Goal: Transaction & Acquisition: Purchase product/service

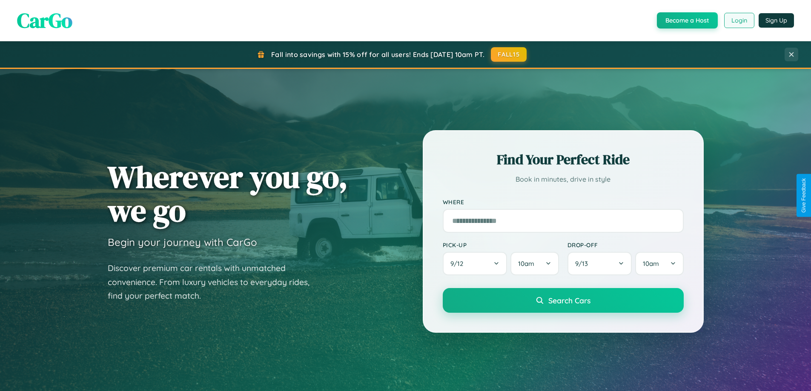
click at [738, 20] on button "Login" at bounding box center [739, 20] width 30 height 15
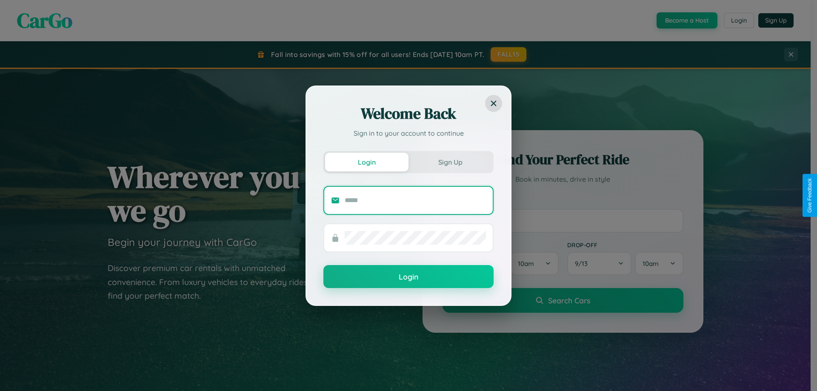
click at [415, 200] on input "text" at bounding box center [415, 201] width 141 height 14
type input "**********"
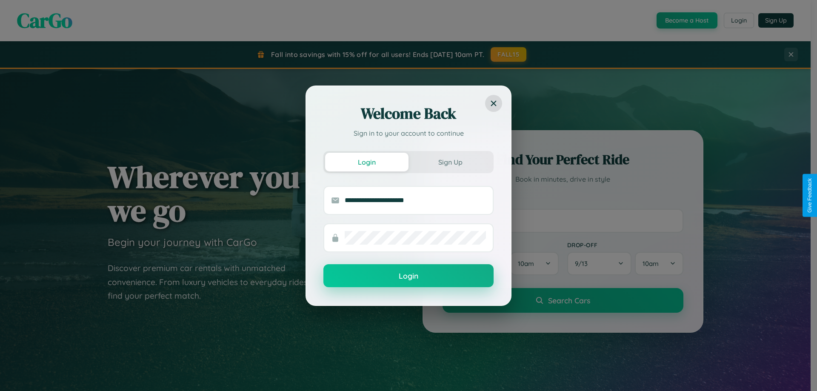
click at [409, 276] on button "Login" at bounding box center [408, 275] width 170 height 23
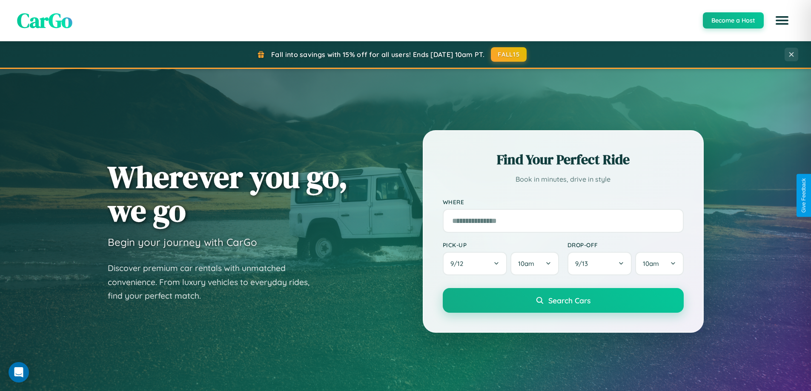
scroll to position [367, 0]
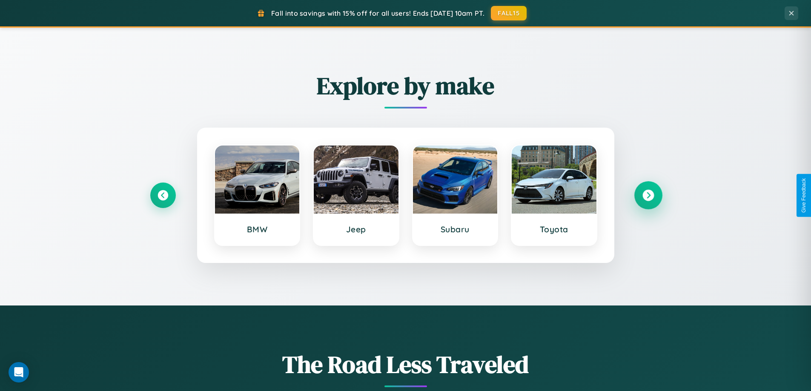
click at [648, 195] on icon at bounding box center [647, 195] width 11 height 11
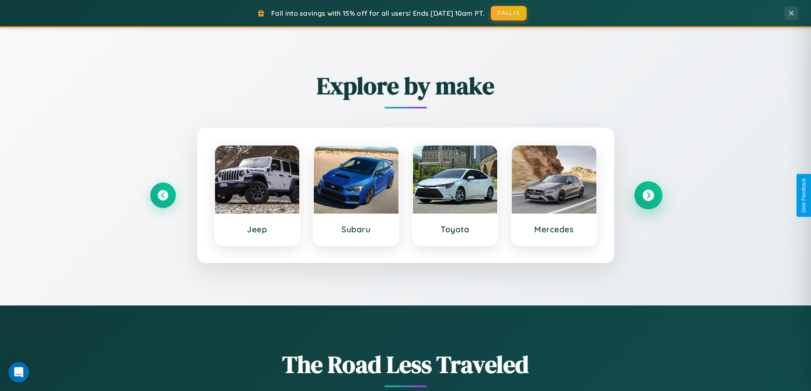
click at [648, 195] on icon at bounding box center [647, 195] width 11 height 11
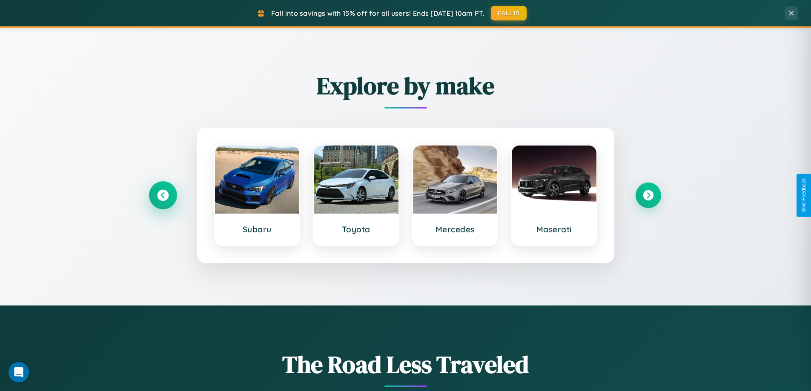
click at [163, 195] on icon at bounding box center [162, 195] width 11 height 11
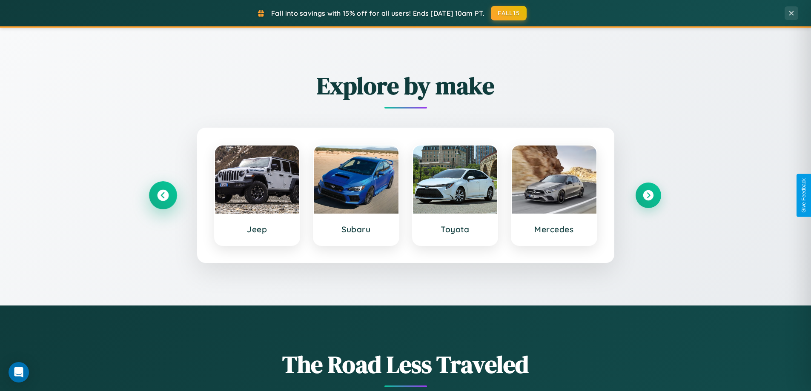
click at [163, 195] on icon at bounding box center [162, 195] width 11 height 11
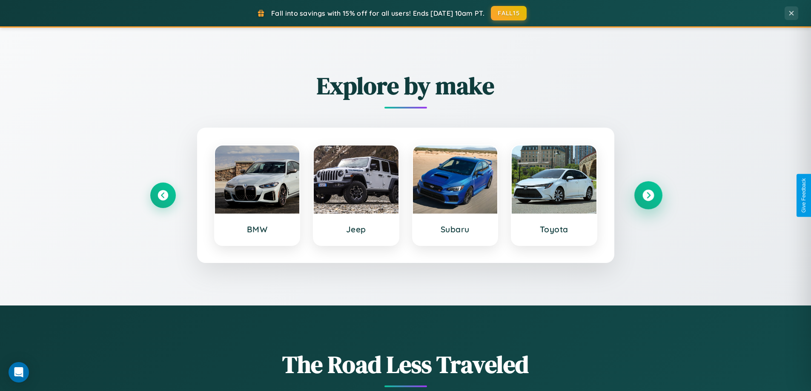
click at [648, 195] on icon at bounding box center [647, 195] width 11 height 11
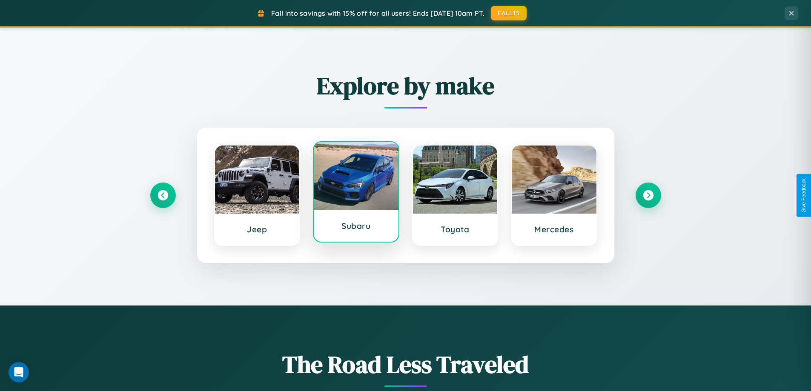
click at [356, 195] on div at bounding box center [356, 176] width 85 height 68
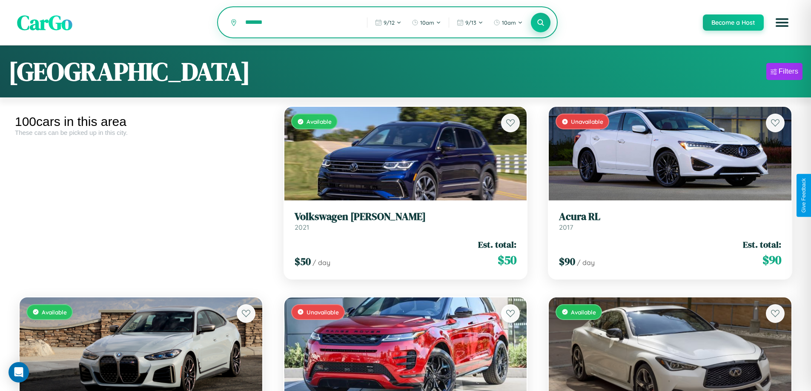
type input "*******"
click at [540, 23] on icon at bounding box center [541, 22] width 8 height 8
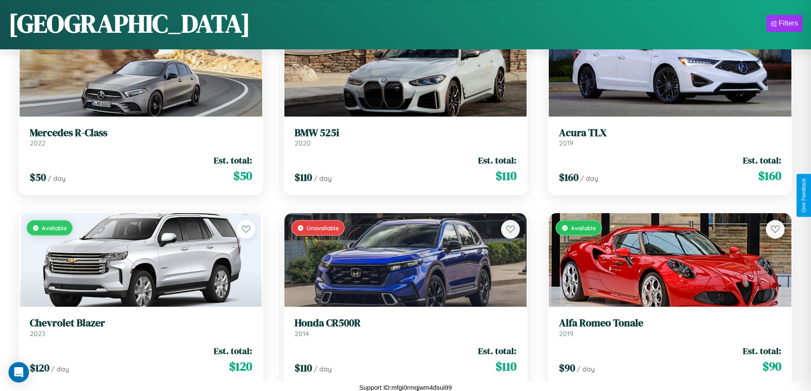
scroll to position [5646, 0]
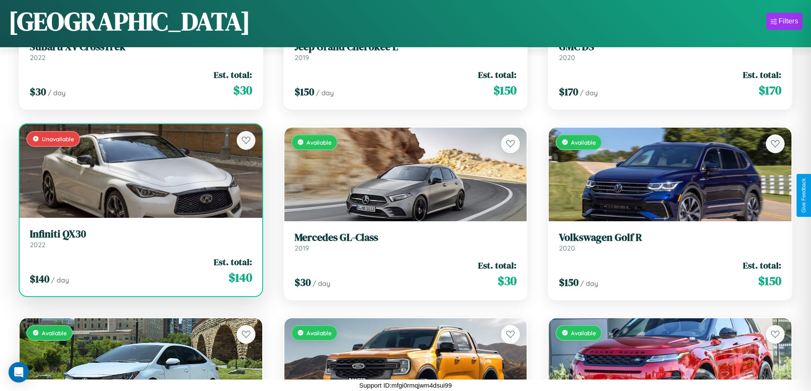
click at [140, 242] on link "Infiniti QX30 2022" at bounding box center [141, 238] width 222 height 21
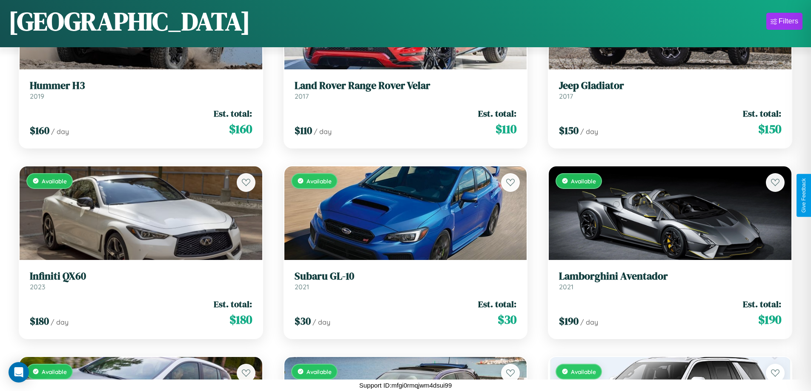
scroll to position [1454, 0]
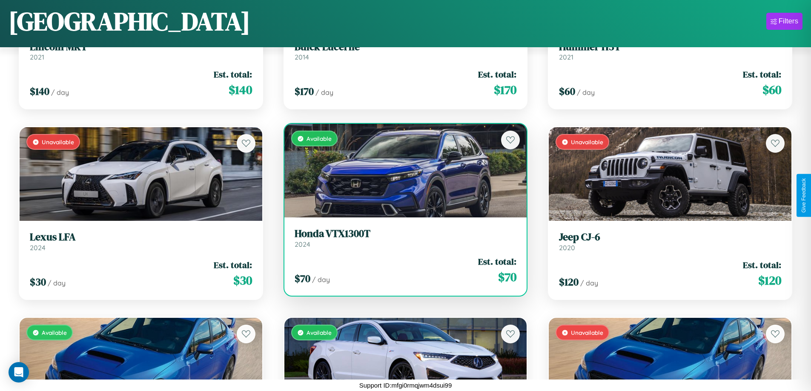
click at [402, 238] on h3 "Honda VTX1300T" at bounding box center [406, 234] width 222 height 12
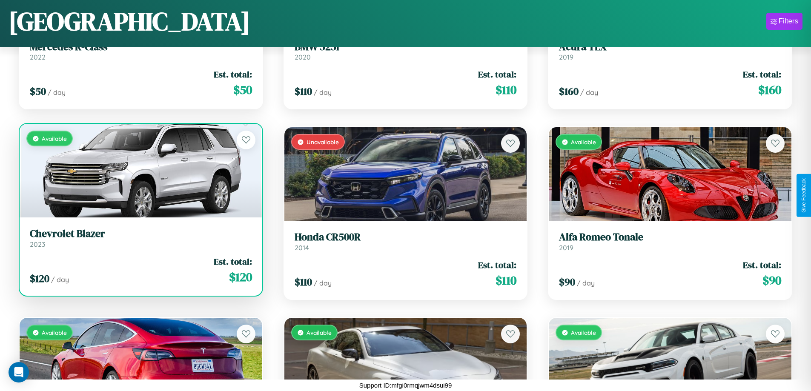
click at [140, 241] on link "Chevrolet Blazer 2023" at bounding box center [141, 238] width 222 height 21
